Goal: Task Accomplishment & Management: Use online tool/utility

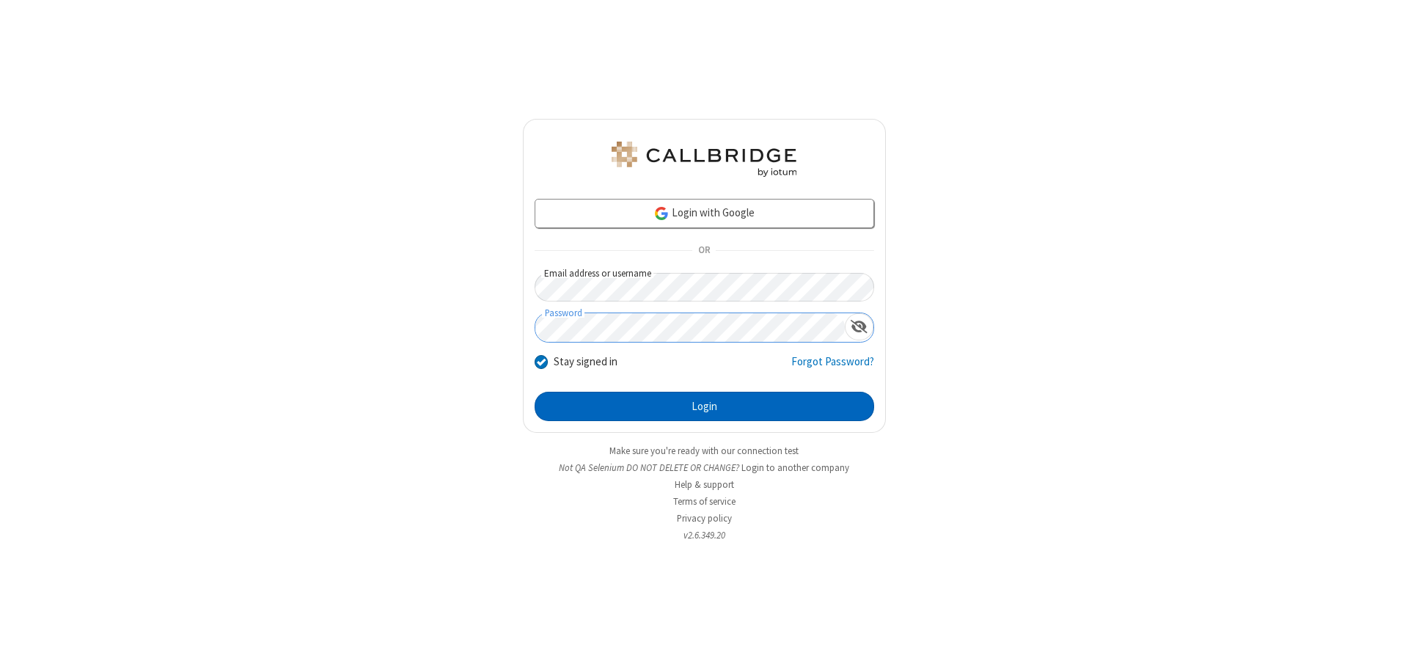
click at [704, 406] on button "Login" at bounding box center [705, 406] width 340 height 29
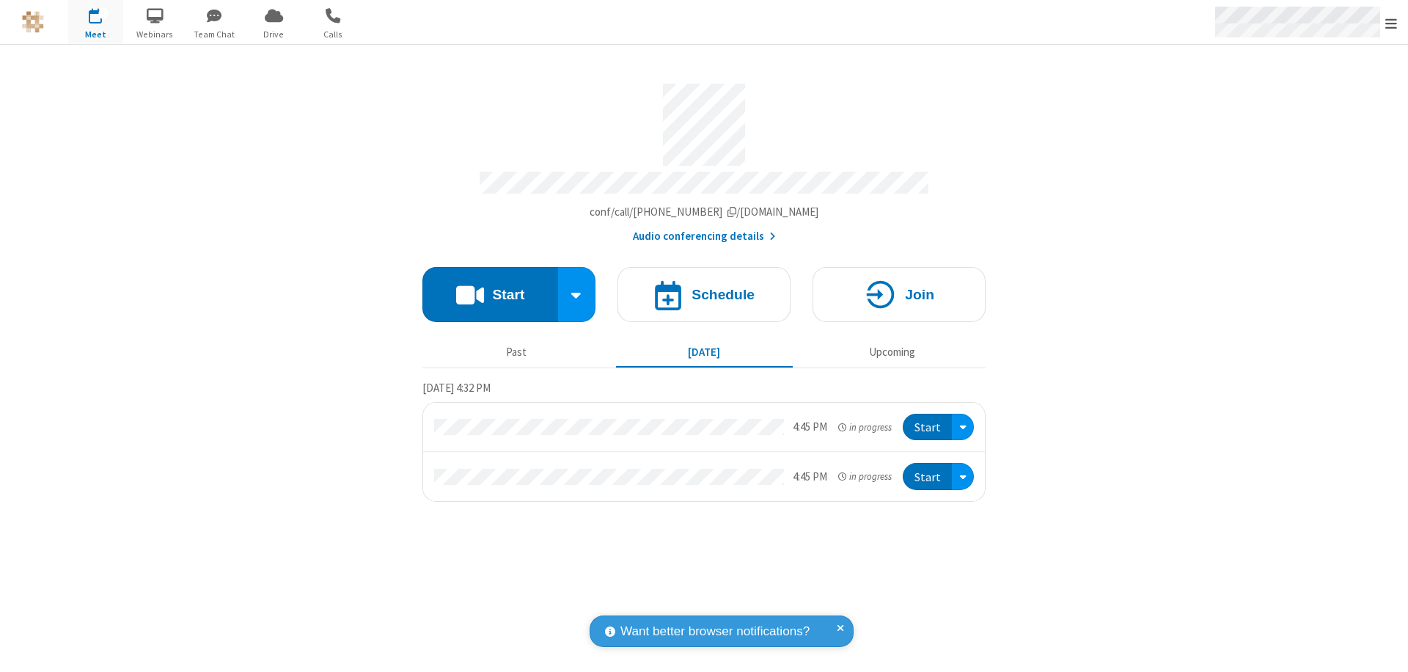
click at [1391, 23] on span "Open menu" at bounding box center [1391, 23] width 12 height 15
click at [274, 34] on span "Drive" at bounding box center [273, 34] width 55 height 13
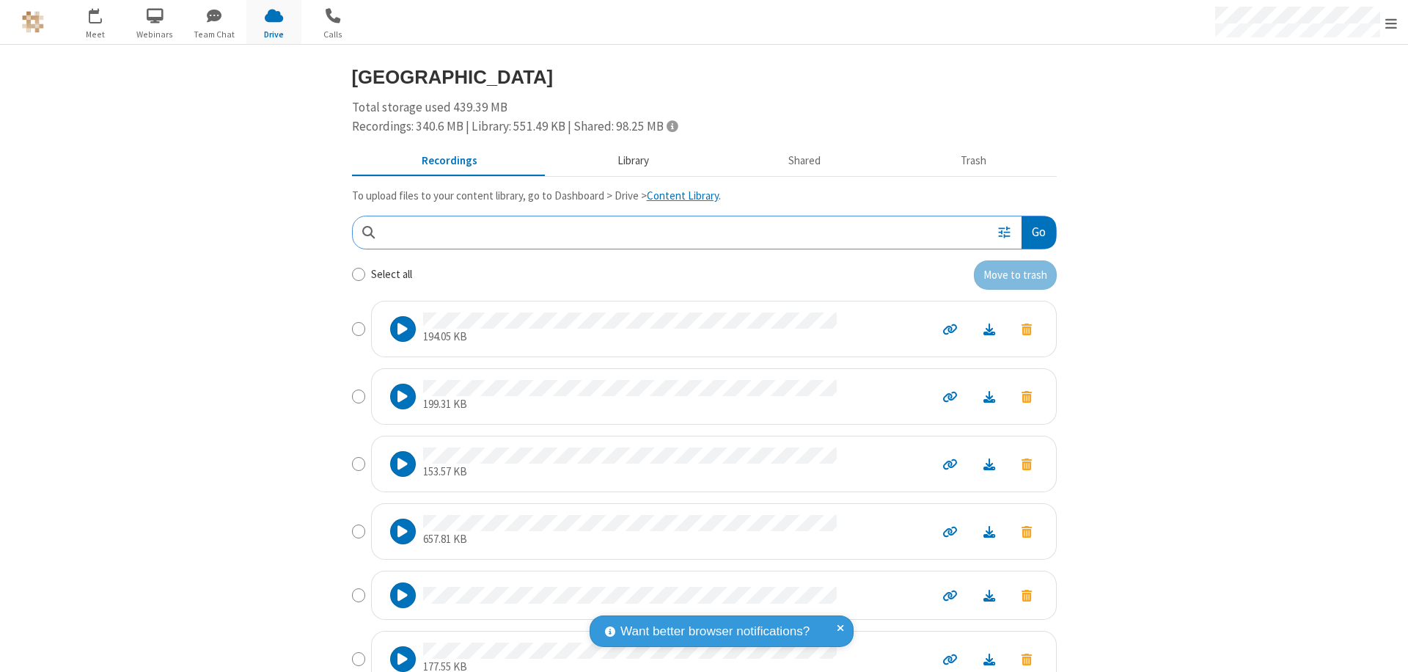
click at [626, 161] on button "Library" at bounding box center [633, 161] width 172 height 28
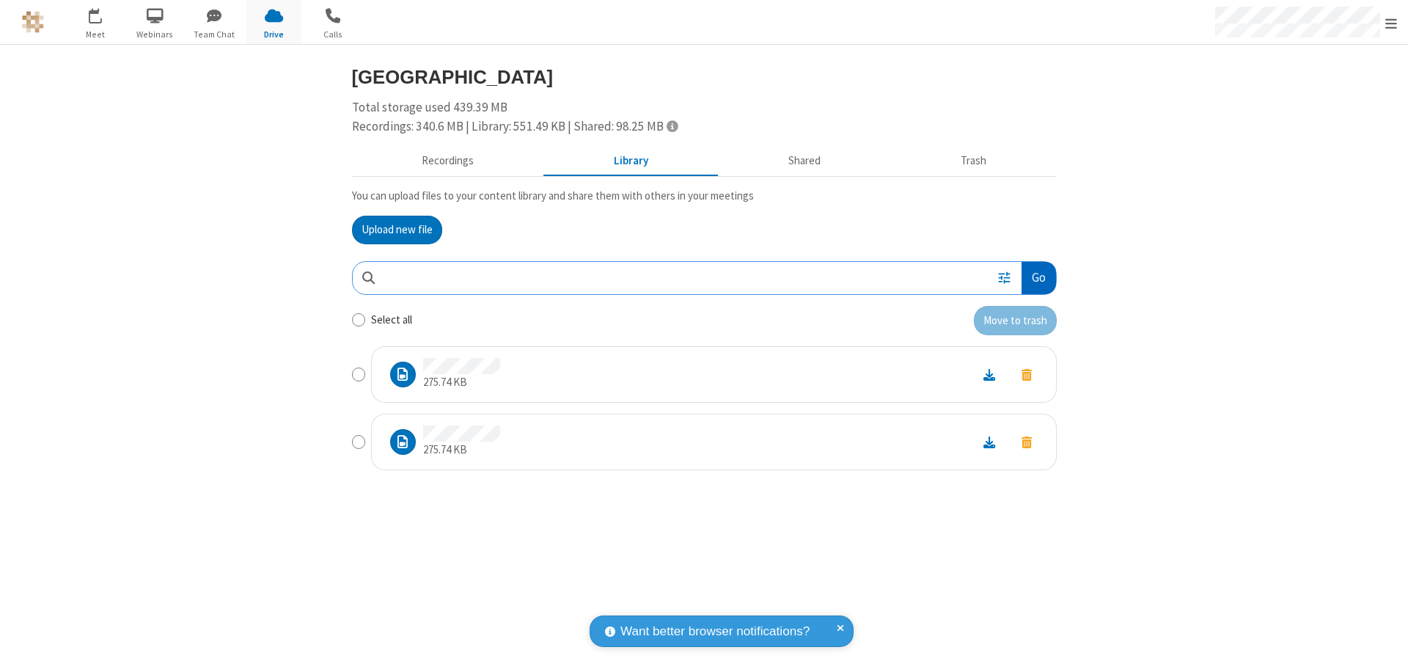
click at [1038, 277] on button "Go" at bounding box center [1038, 278] width 34 height 33
click at [397, 230] on button "Upload new file" at bounding box center [397, 230] width 90 height 29
